Goal: Navigation & Orientation: Understand site structure

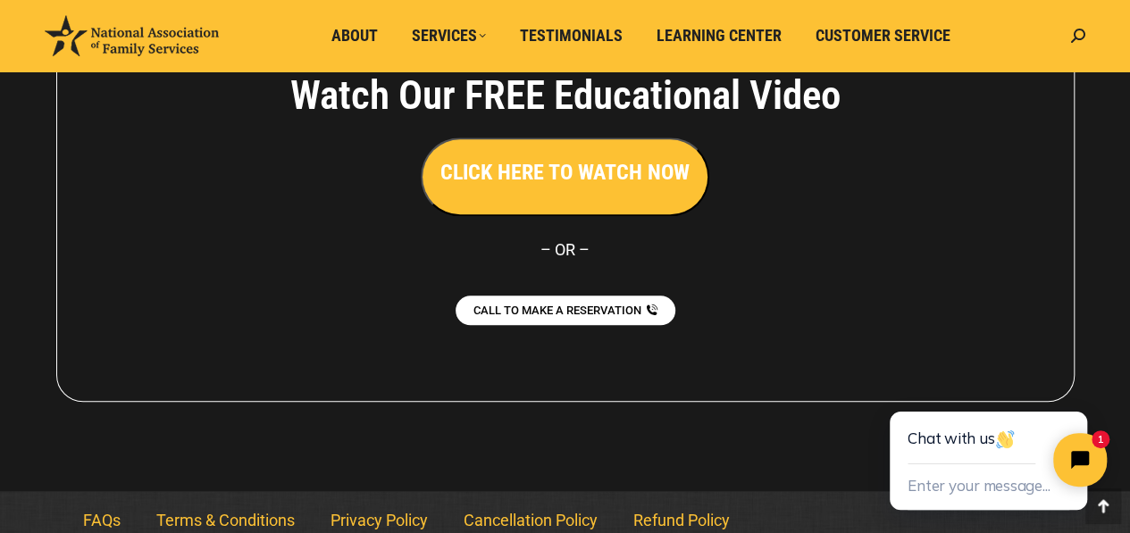
scroll to position [4142, 0]
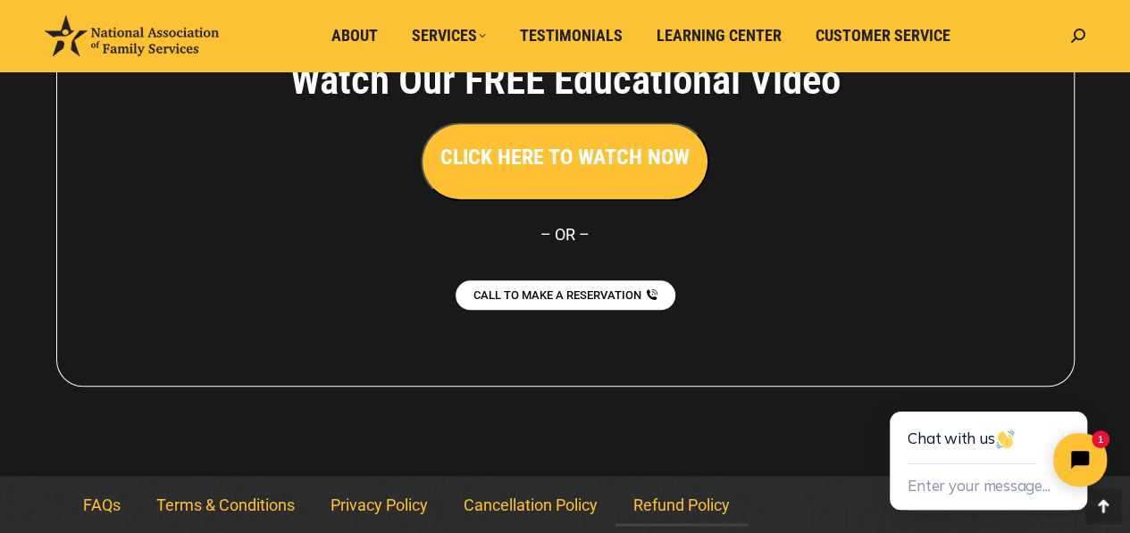
click at [675, 507] on link "Refund Policy" at bounding box center [681, 505] width 132 height 41
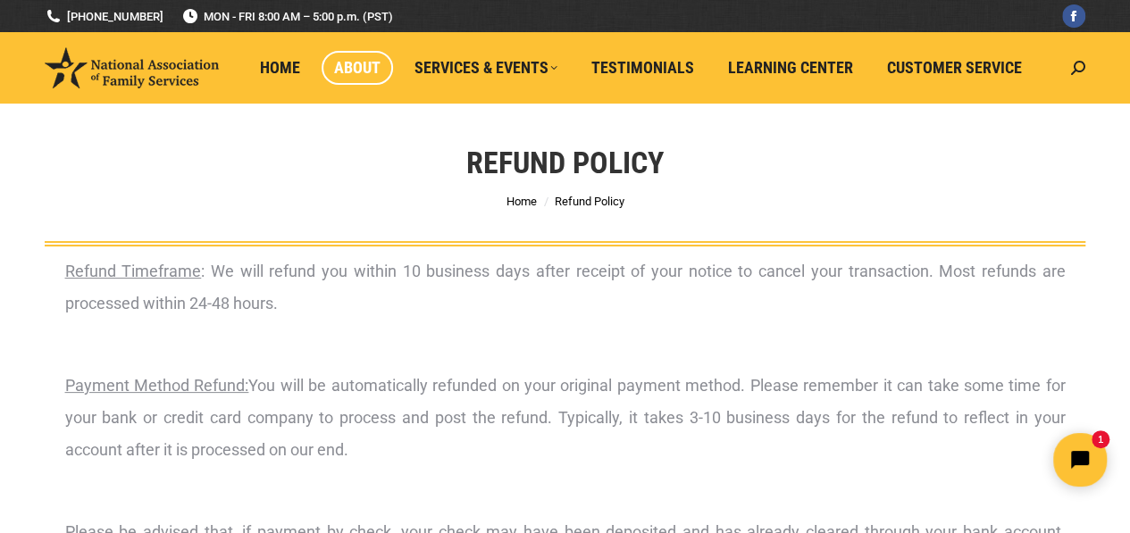
click at [353, 69] on span "About" at bounding box center [357, 68] width 46 height 20
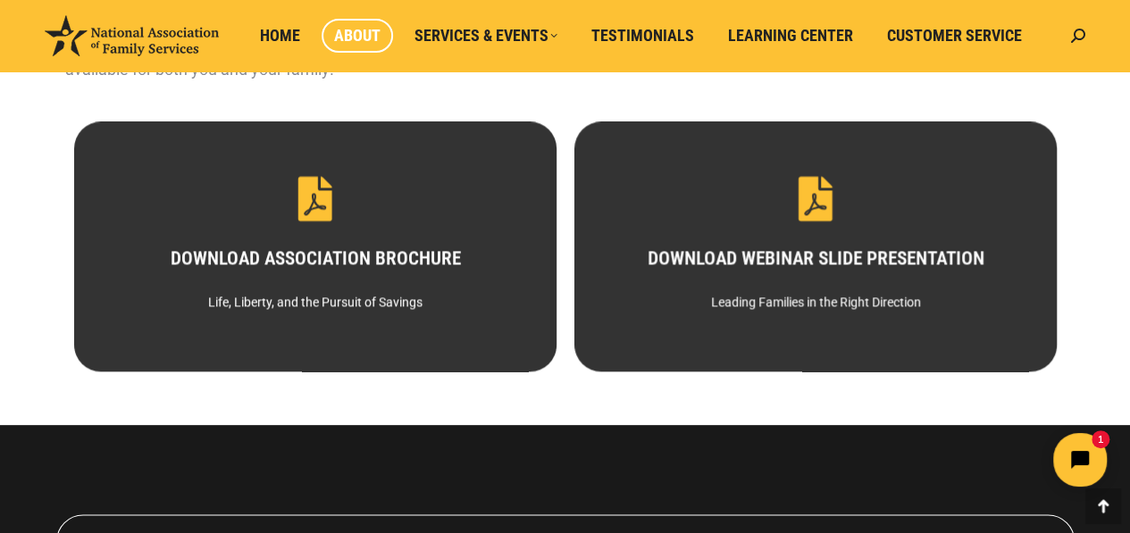
scroll to position [882, 0]
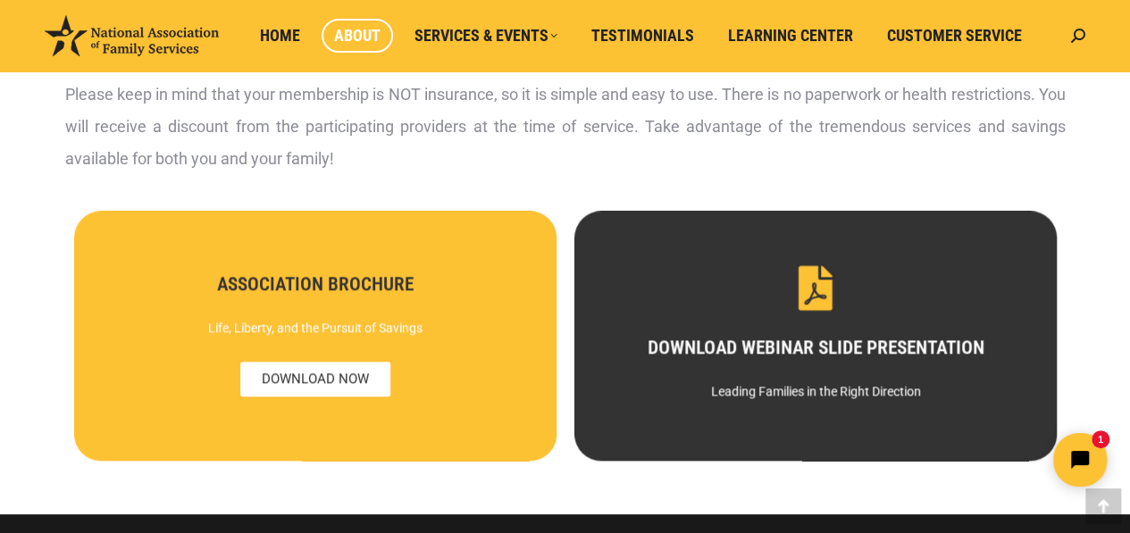
click at [359, 335] on div "Life, Liberty, and the Pursuit of Savings" at bounding box center [314, 328] width 420 height 32
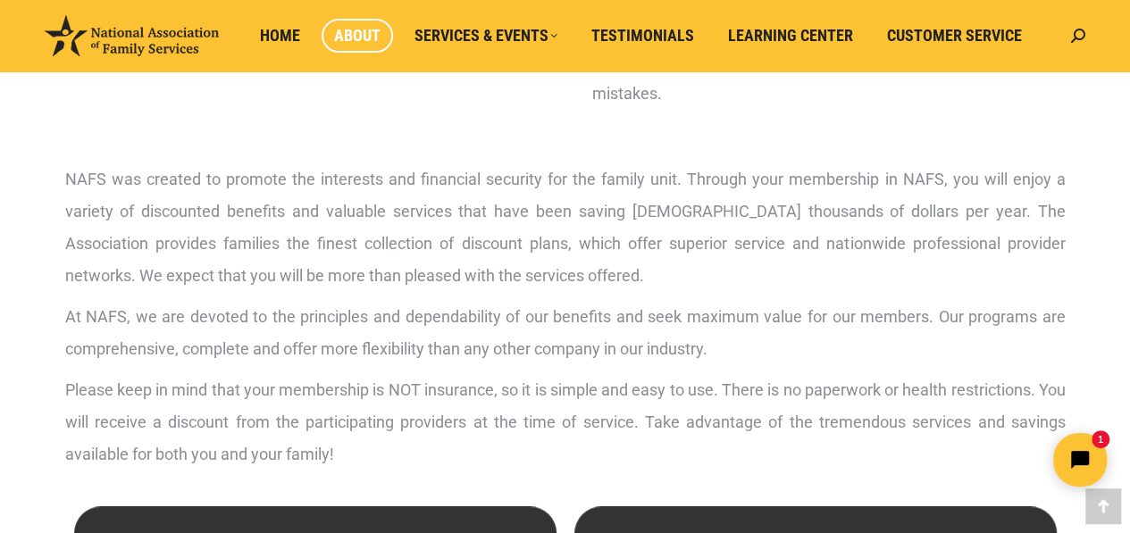
scroll to position [525, 0]
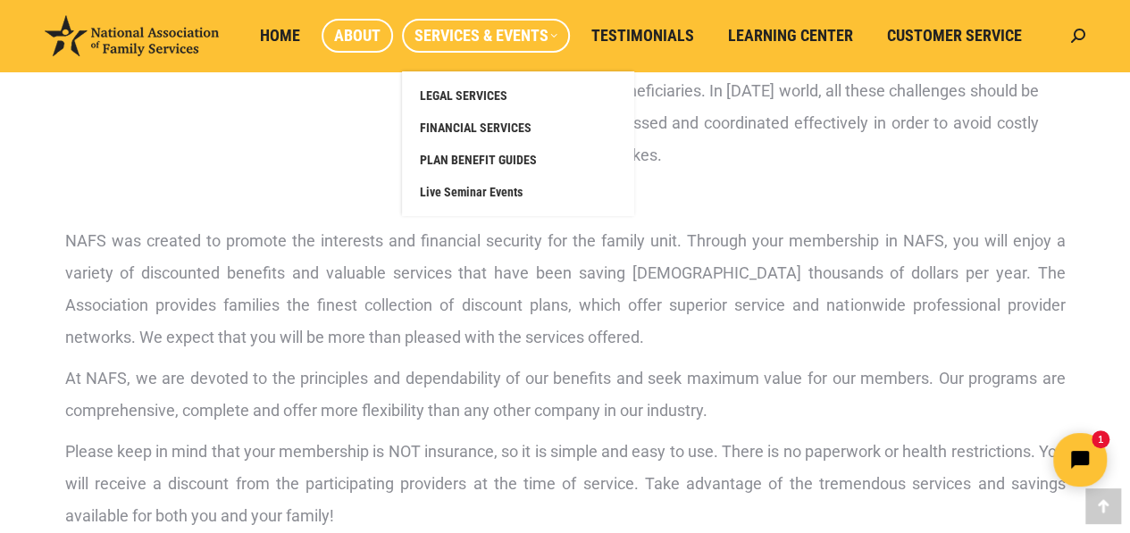
click at [513, 40] on span "Services & Events" at bounding box center [485, 36] width 143 height 20
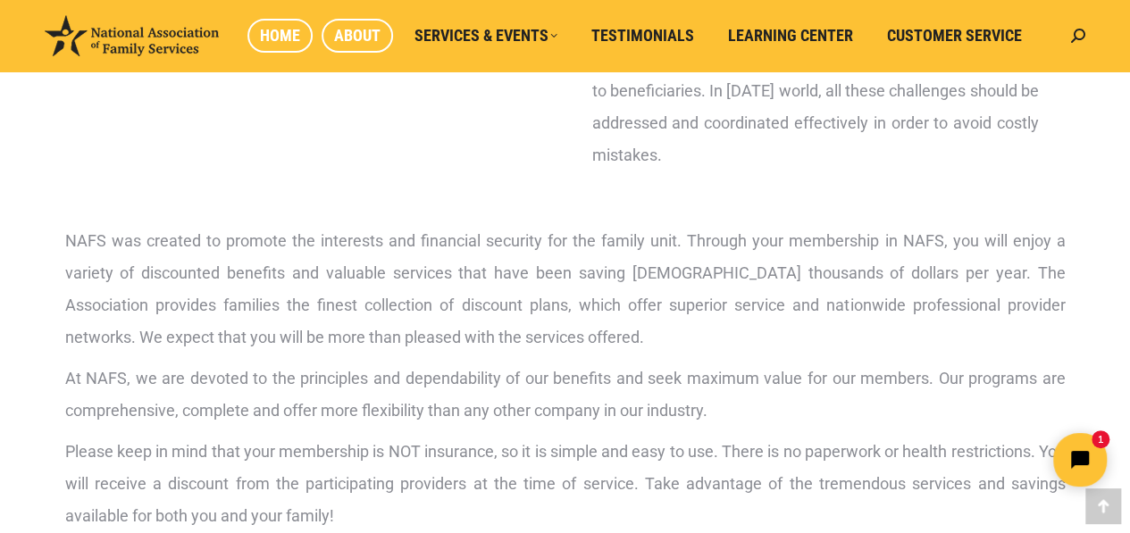
click at [279, 29] on span "Home" at bounding box center [280, 36] width 40 height 20
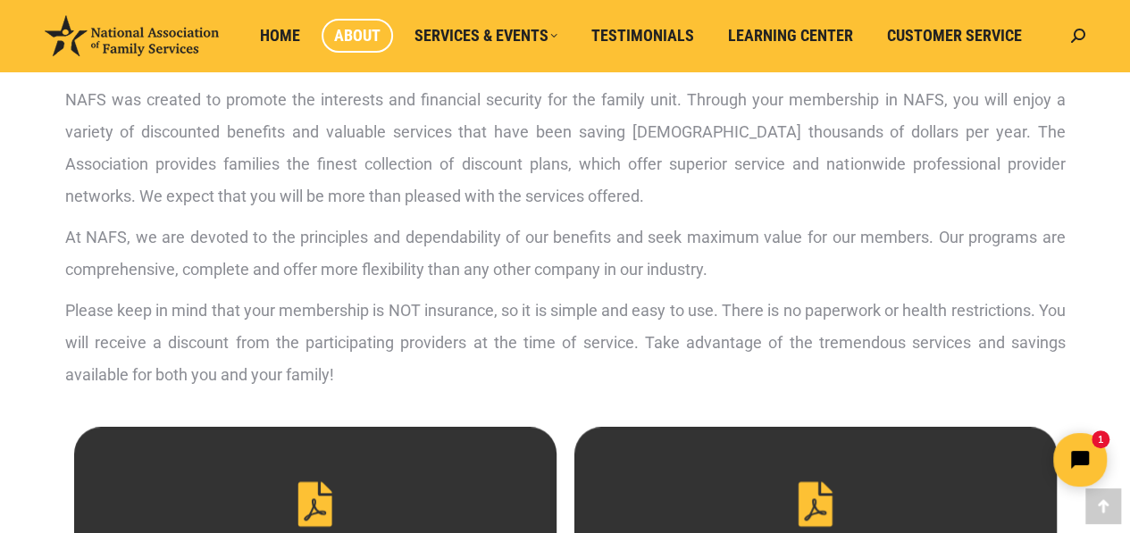
scroll to position [704, 0]
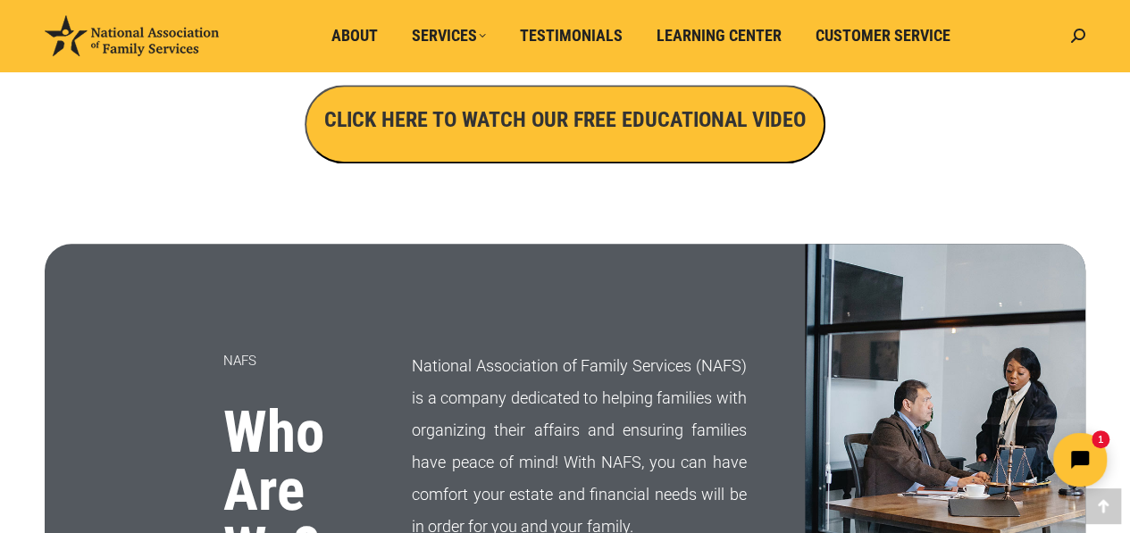
scroll to position [714, 0]
